Goal: Task Accomplishment & Management: Manage account settings

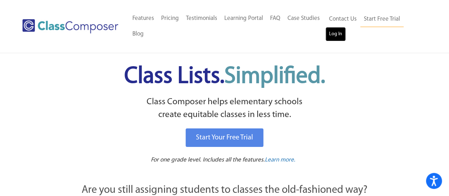
click at [334, 31] on link "Log In" at bounding box center [336, 34] width 20 height 14
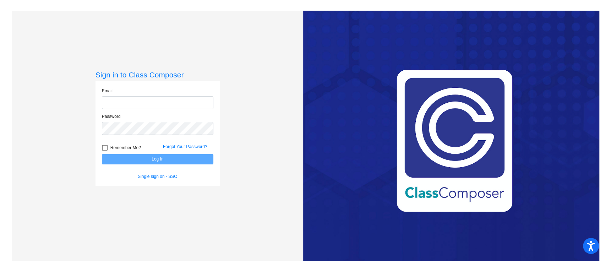
type input "sherri.logan@irsd.k12.de.us"
click at [126, 161] on button "Log In" at bounding box center [157, 159] width 111 height 10
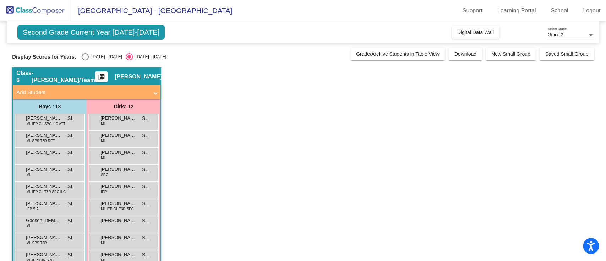
click at [126, 161] on div "Estrella Ramirez Ramirez ML SL lock do_not_disturb_alt" at bounding box center [123, 155] width 68 height 15
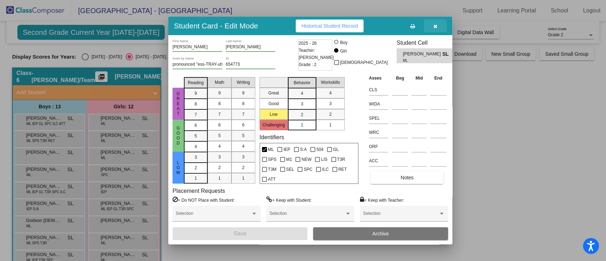
click at [435, 26] on icon "button" at bounding box center [435, 26] width 4 height 5
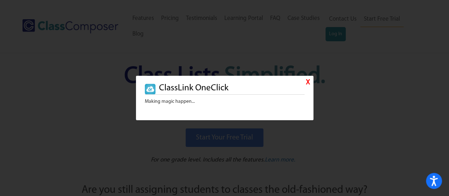
click at [308, 84] on link "X" at bounding box center [308, 82] width 4 height 10
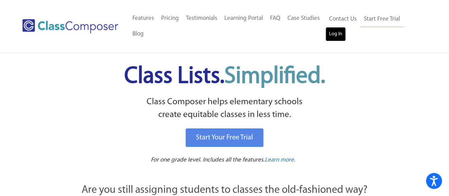
click at [332, 35] on link "Log In" at bounding box center [336, 34] width 20 height 14
